Goal: Task Accomplishment & Management: Manage account settings

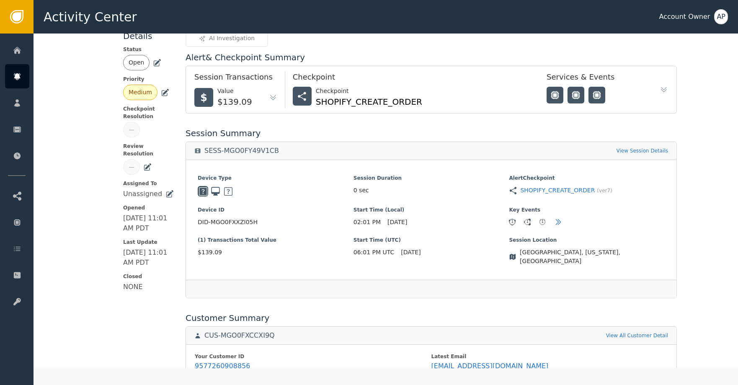
scroll to position [150, 0]
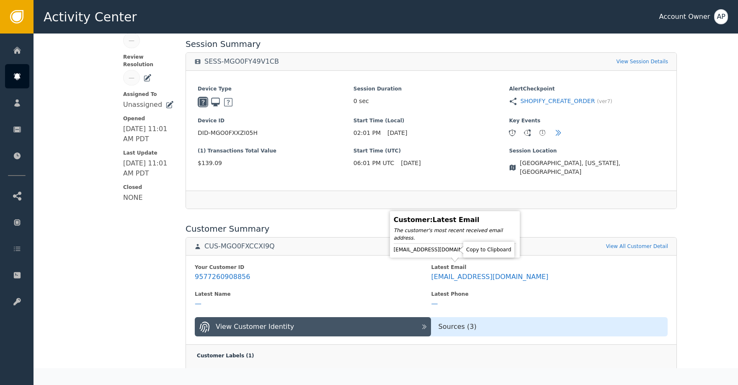
click at [486, 250] on icon at bounding box center [489, 249] width 6 height 7
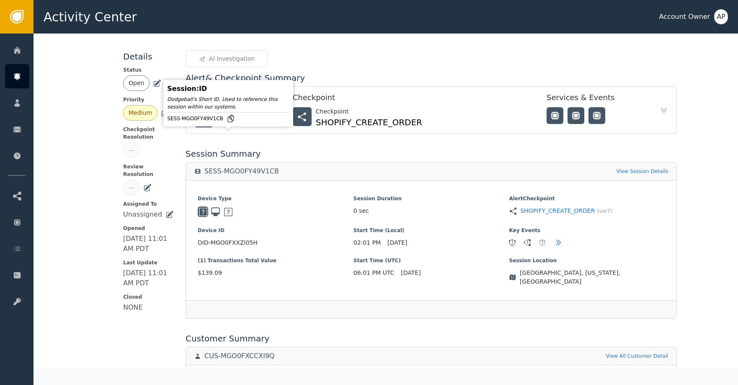
scroll to position [0, 0]
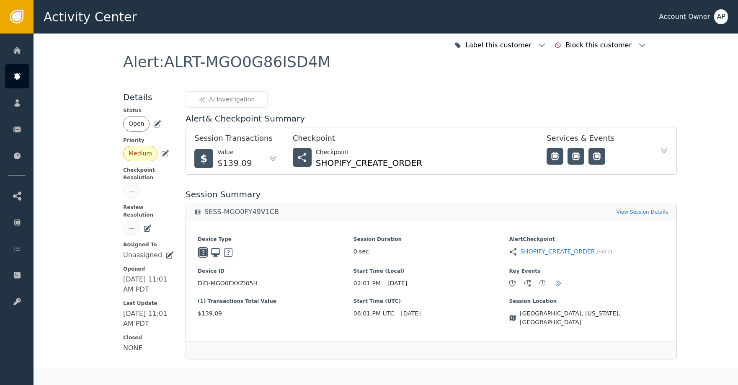
click at [154, 126] on icon at bounding box center [157, 124] width 8 height 8
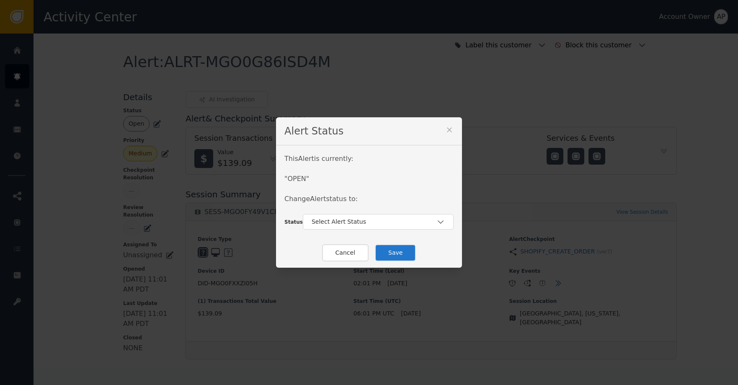
drag, startPoint x: 394, startPoint y: 96, endPoint x: 408, endPoint y: 78, distance: 22.5
click at [405, 81] on div "Alert Status This Alert is currently: " OPEN " Change Alert status to: Status S…" at bounding box center [369, 192] width 738 height 385
click at [399, 227] on div "Select Alert Status" at bounding box center [378, 222] width 151 height 16
drag, startPoint x: 453, startPoint y: 129, endPoint x: 448, endPoint y: 128, distance: 5.6
click at [450, 128] on div "Alert Status" at bounding box center [369, 131] width 186 height 28
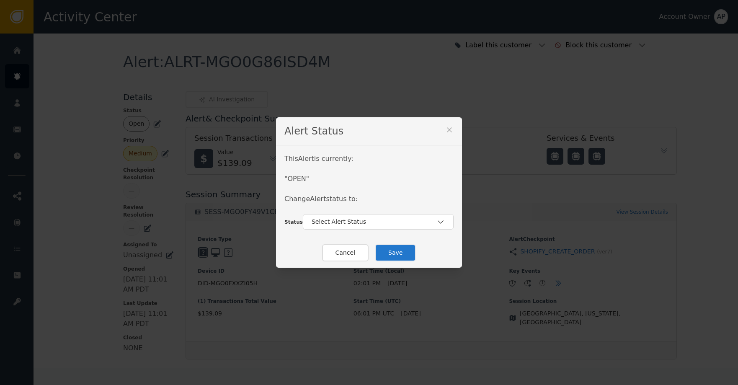
click at [447, 128] on icon at bounding box center [449, 129] width 5 height 5
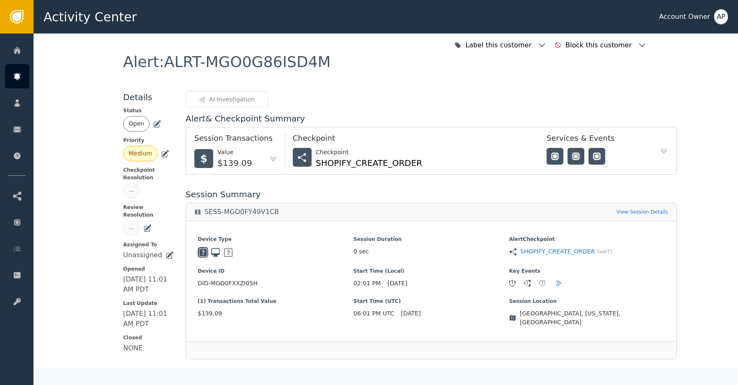
click at [148, 123] on div "Open" at bounding box center [148, 124] width 51 height 16
click at [153, 123] on icon at bounding box center [157, 124] width 8 height 8
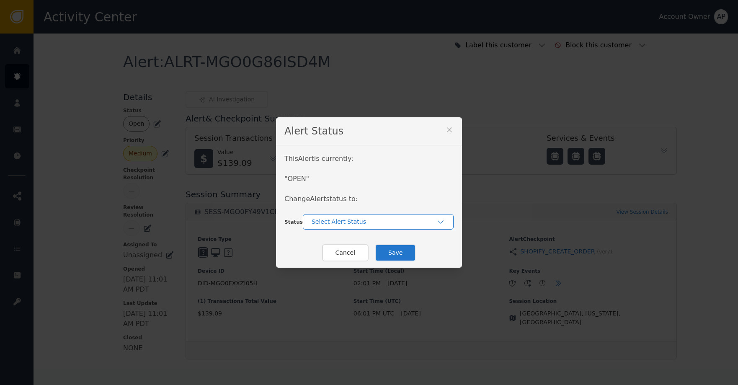
click at [328, 217] on div "Select Alert Status" at bounding box center [378, 222] width 151 height 16
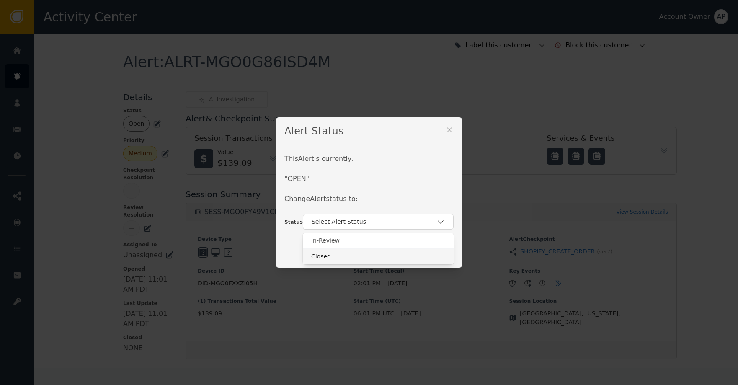
click at [353, 255] on div "Closed" at bounding box center [378, 256] width 134 height 9
click at [388, 251] on button "Save" at bounding box center [395, 252] width 41 height 17
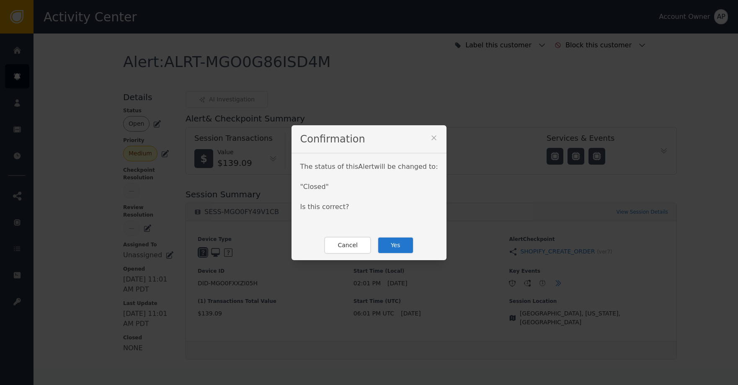
click at [392, 248] on button "Yes" at bounding box center [396, 245] width 36 height 17
